Goal: Contribute content: Add original content to the website for others to see

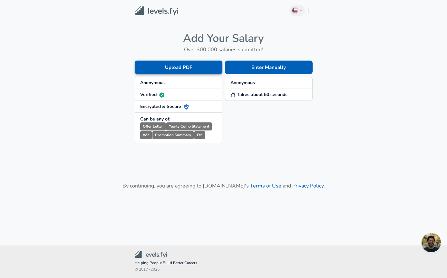
click at [193, 67] on button "Upload PDF" at bounding box center [179, 68] width 88 height 14
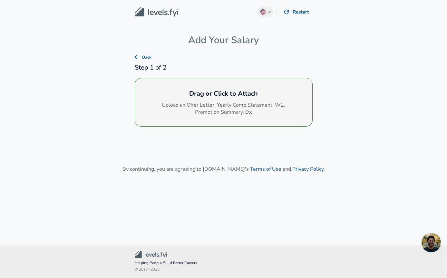
click at [199, 96] on h6 "Drag or Click to Attach" at bounding box center [223, 94] width 167 height 10
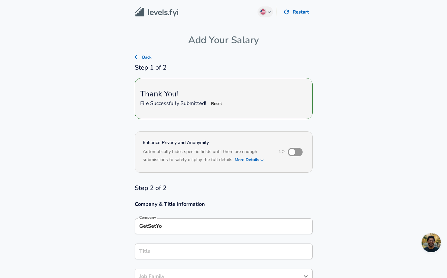
type input "GetSetYo"
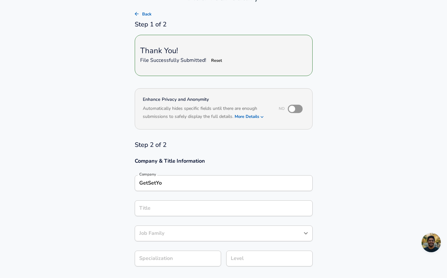
scroll to position [36, 0]
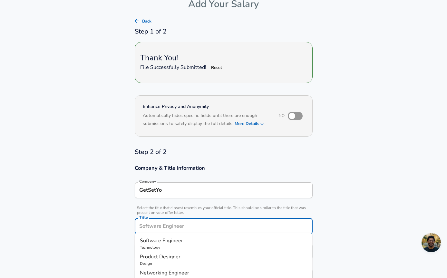
click at [203, 221] on input "Title" at bounding box center [224, 226] width 172 height 10
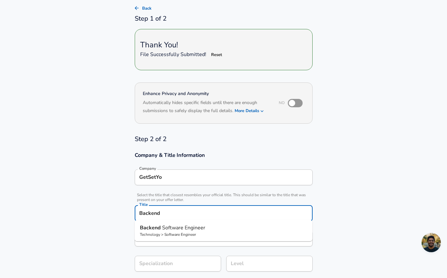
click at [207, 230] on p "Backend Software Engineer" at bounding box center [223, 228] width 167 height 8
type input "Backend Software Engineer"
type input "API Development (Back-End)"
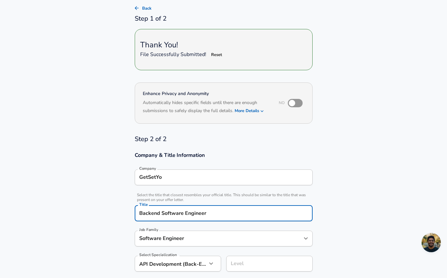
type input "Software Engineer"
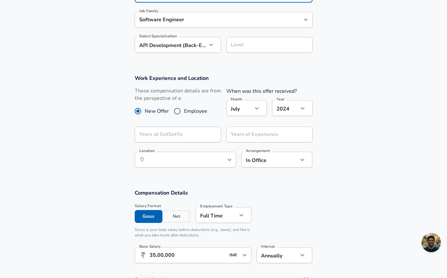
scroll to position [271, 0]
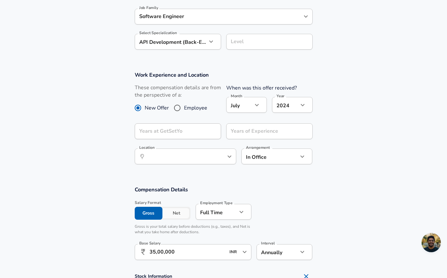
click at [177, 107] on input "Employee" at bounding box center [177, 108] width 14 height 10
radio input "true"
click at [138, 106] on input "New Offer" at bounding box center [138, 108] width 14 height 10
radio input "true"
click at [178, 108] on input "Employee" at bounding box center [177, 108] width 14 height 10
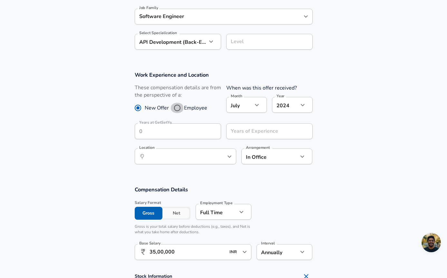
radio input "true"
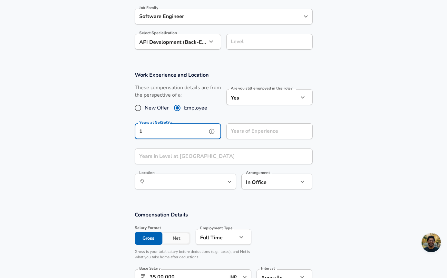
type input "1"
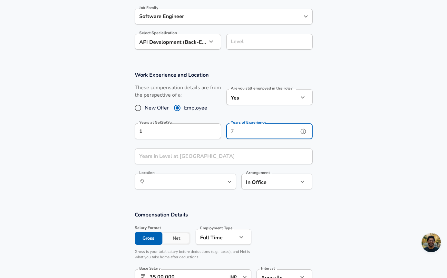
click at [272, 130] on input "Years of Experience" at bounding box center [262, 131] width 72 height 16
type input "5"
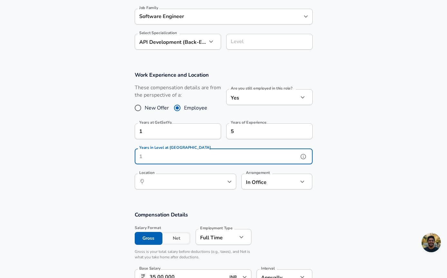
click at [207, 159] on input "Years in Level at [GEOGRAPHIC_DATA]" at bounding box center [217, 156] width 164 height 16
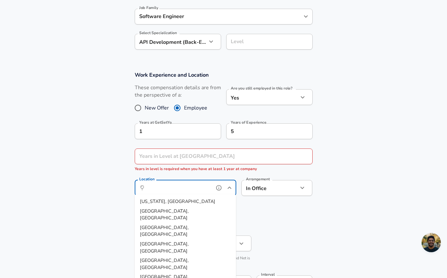
click at [187, 183] on input "Location" at bounding box center [178, 188] width 66 height 10
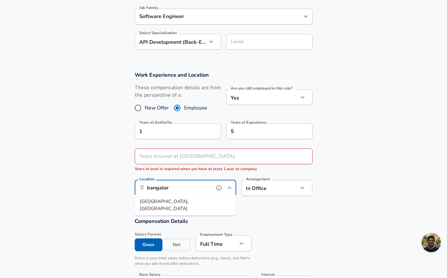
type input "[GEOGRAPHIC_DATA]"
click at [171, 186] on input "[GEOGRAPHIC_DATA]" at bounding box center [178, 188] width 66 height 10
click at [169, 200] on span "uru, KA, [GEOGRAPHIC_DATA]" at bounding box center [187, 201] width 65 height 6
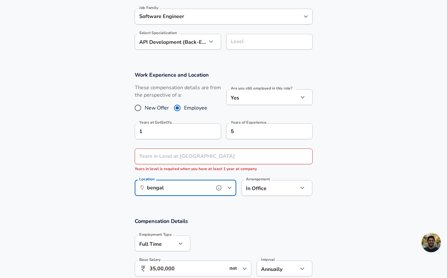
type input "[GEOGRAPHIC_DATA], [GEOGRAPHIC_DATA], [GEOGRAPHIC_DATA]"
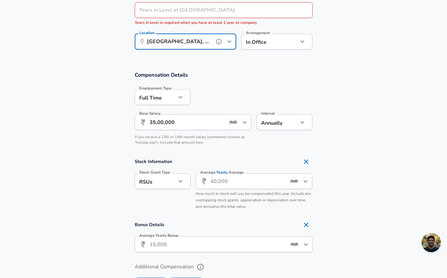
scroll to position [419, 0]
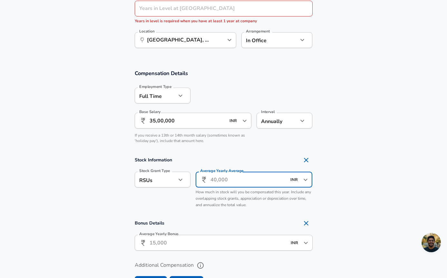
click at [217, 179] on input "Average Yearly Average" at bounding box center [248, 180] width 76 height 16
type input "7,00,000"
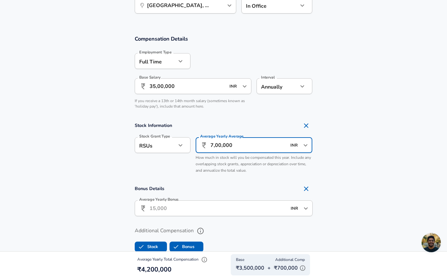
scroll to position [506, 0]
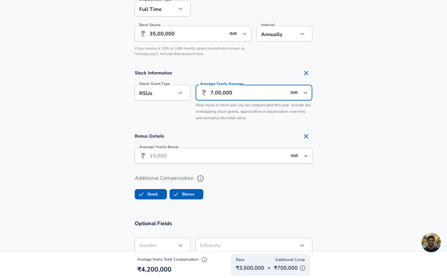
click at [175, 156] on input "Average Yearly Bonus" at bounding box center [217, 156] width 137 height 16
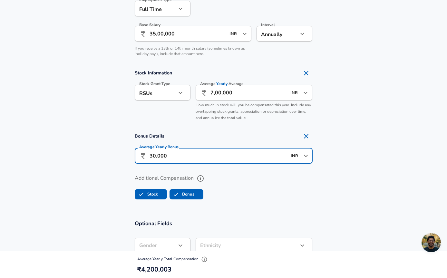
type input "3,00,000"
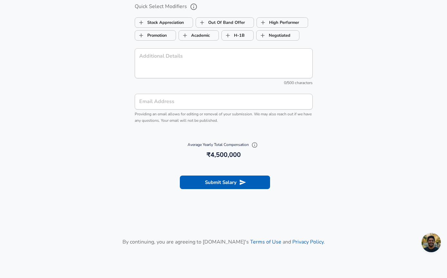
scroll to position [808, 0]
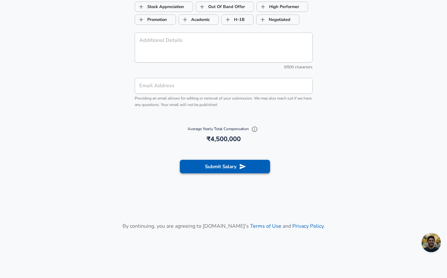
click at [212, 162] on button "Submit Salary" at bounding box center [225, 167] width 90 height 14
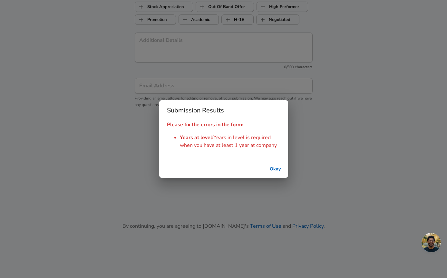
click at [278, 170] on button "Okay" at bounding box center [275, 169] width 21 height 12
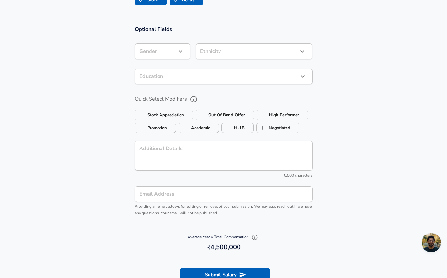
scroll to position [762, 0]
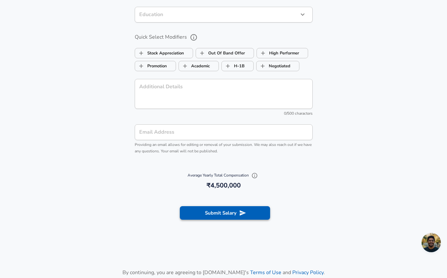
click at [254, 214] on button "Submit Salary" at bounding box center [225, 213] width 90 height 14
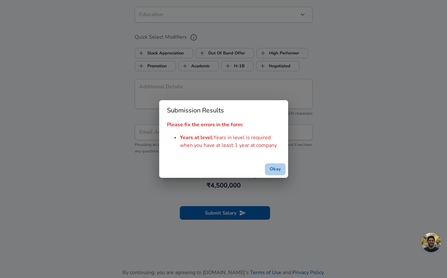
click at [274, 169] on button "Okay" at bounding box center [275, 169] width 21 height 12
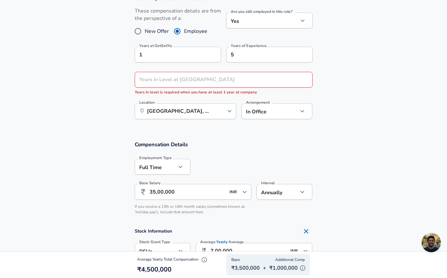
scroll to position [345, 0]
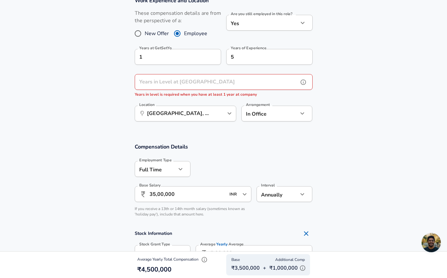
click at [173, 81] on input "Years in Level at [GEOGRAPHIC_DATA]" at bounding box center [217, 82] width 164 height 16
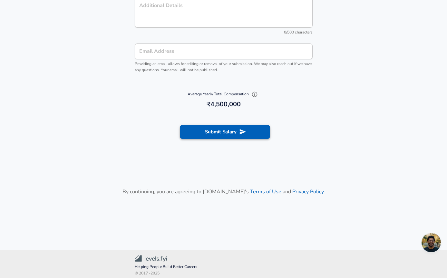
scroll to position [836, 0]
type input "1"
click at [202, 130] on button "Submit Salary" at bounding box center [225, 132] width 90 height 14
